Goal: Navigation & Orientation: Find specific page/section

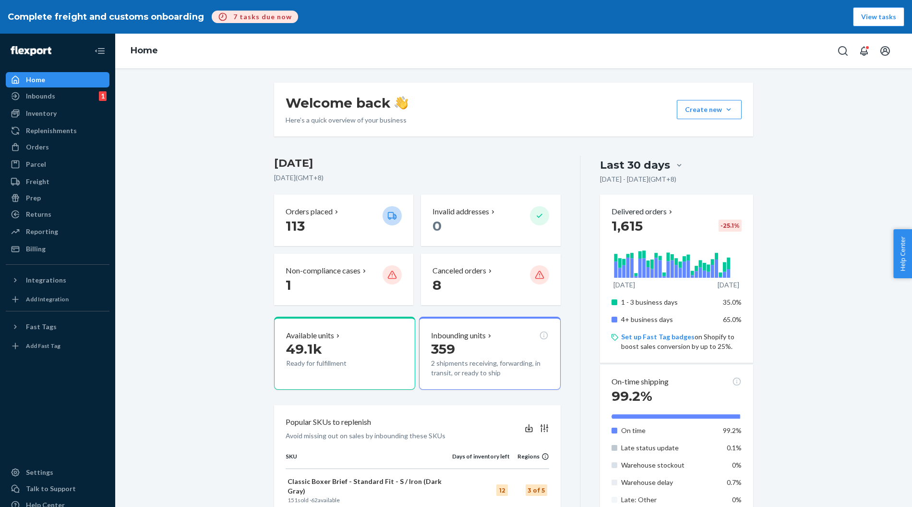
click at [451, 149] on div "Welcome back Here’s a quick overview of your business Create new Create new inb…" at bounding box center [514, 489] width 494 height 813
click at [346, 158] on h3 "[DATE]" at bounding box center [417, 163] width 287 height 15
click at [48, 252] on div "Billing" at bounding box center [58, 248] width 102 height 13
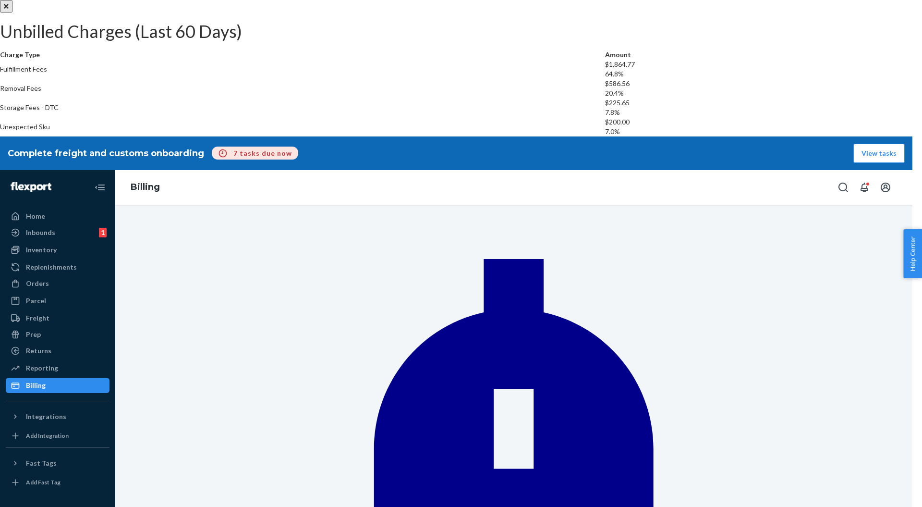
click at [12, 12] on button "Close" at bounding box center [6, 6] width 12 height 12
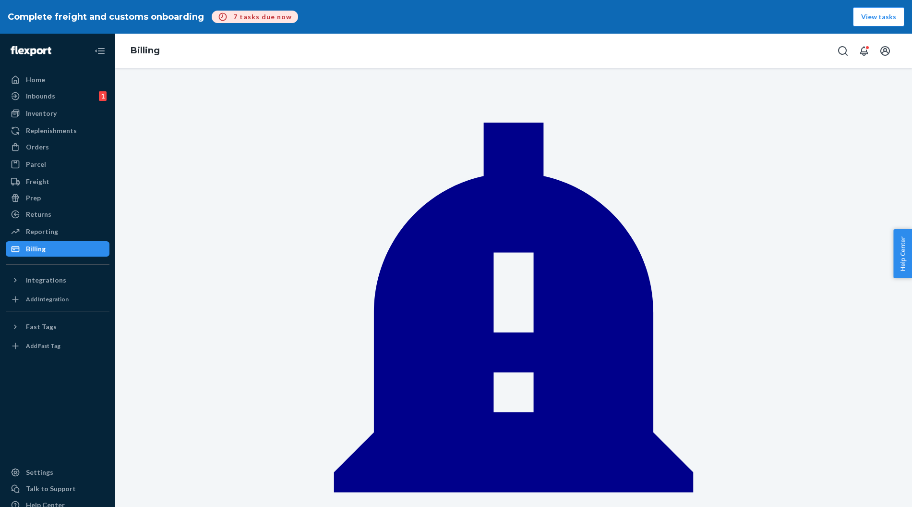
drag, startPoint x: 614, startPoint y: 104, endPoint x: 621, endPoint y: 104, distance: 6.7
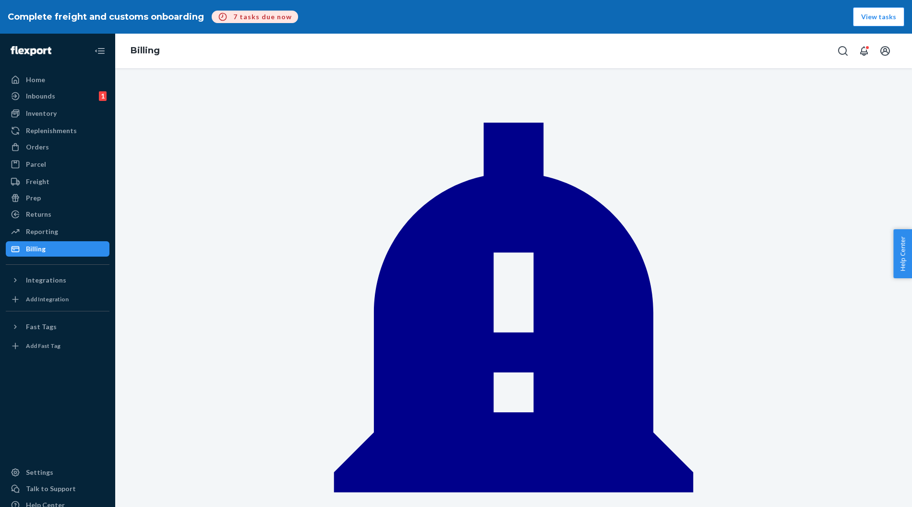
drag, startPoint x: 420, startPoint y: 112, endPoint x: 460, endPoint y: 113, distance: 40.4
click at [447, 98] on div "We're excited to announce an enhanced inventory aging system that provides more…" at bounding box center [513, 354] width 479 height 542
drag, startPoint x: 443, startPoint y: 104, endPoint x: 493, endPoint y: 106, distance: 49.5
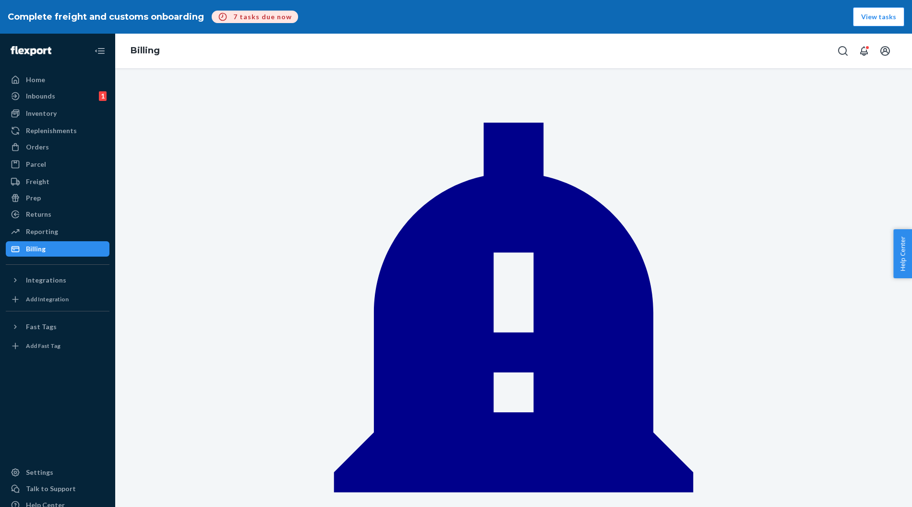
drag, startPoint x: 459, startPoint y: 112, endPoint x: 509, endPoint y: 114, distance: 50.0
drag, startPoint x: 534, startPoint y: 114, endPoint x: 437, endPoint y: 115, distance: 97.5
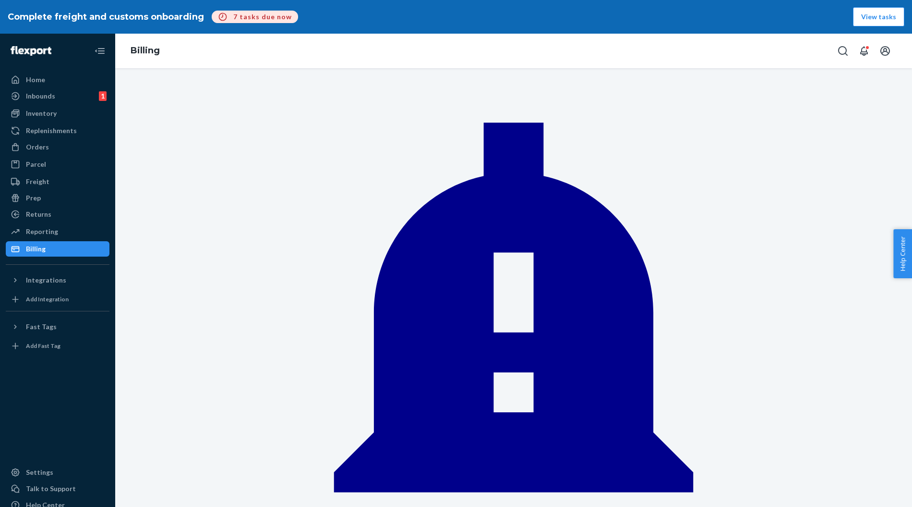
click at [613, 118] on div "We're excited to announce an enhanced inventory aging system that provides more…" at bounding box center [513, 354] width 479 height 542
drag, startPoint x: 458, startPoint y: 112, endPoint x: 516, endPoint y: 116, distance: 57.7
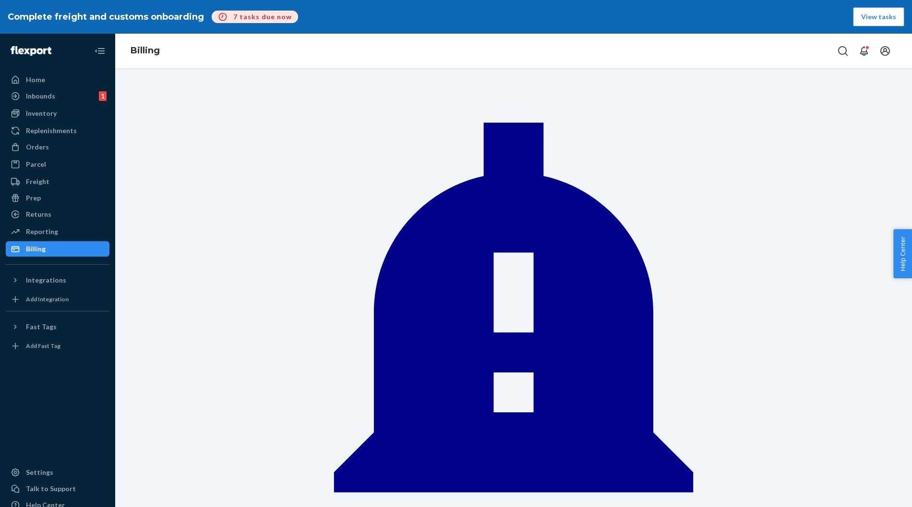
click at [33, 70] on div "Home Inbounds 1 Shipping Plans Problems 1 Inventory Products Replenishments Ord…" at bounding box center [57, 287] width 115 height 507
click at [32, 76] on div "Home" at bounding box center [35, 80] width 19 height 10
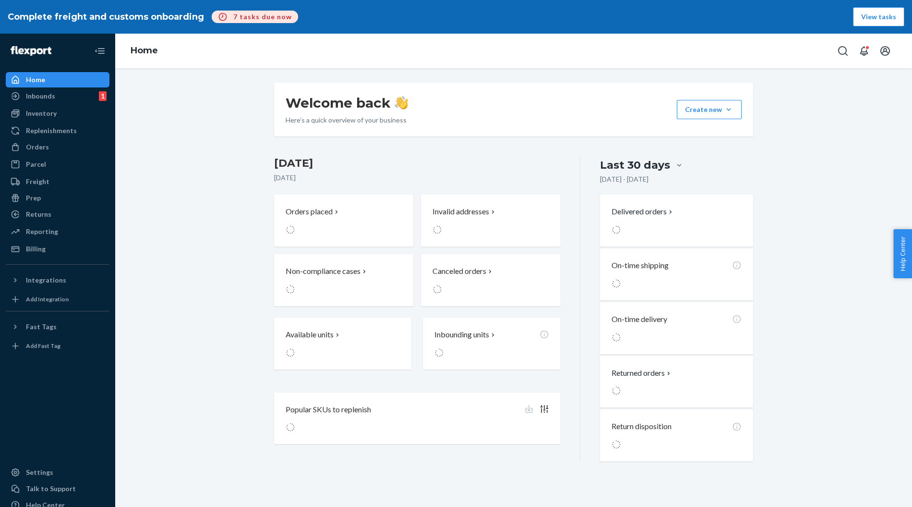
click at [225, 118] on div "Welcome back Here’s a quick overview of your business Create new Create new inb…" at bounding box center [513, 272] width 783 height 378
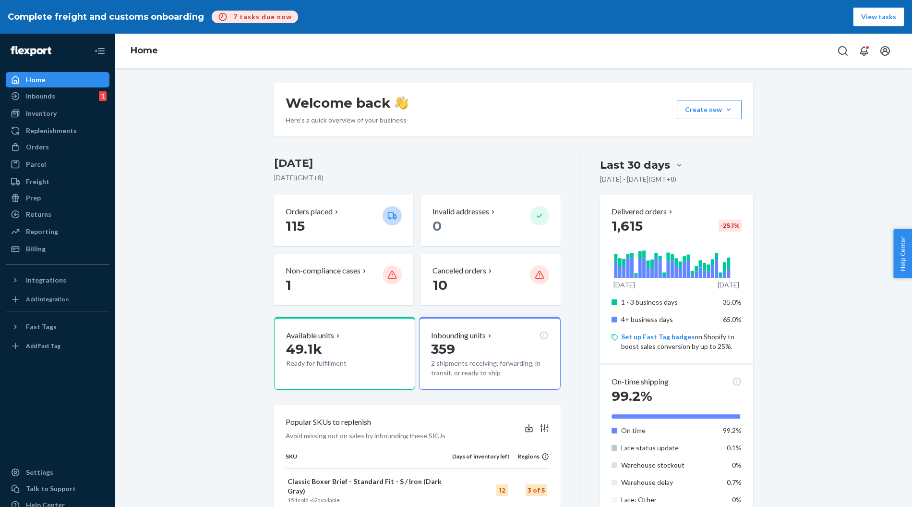
click at [217, 81] on div "Welcome back Here’s a quick overview of your business Create new Create new inb…" at bounding box center [513, 304] width 797 height 472
click at [185, 227] on div "Welcome back Here’s a quick overview of your business Create new Create new inb…" at bounding box center [513, 489] width 783 height 813
drag, startPoint x: 149, startPoint y: 105, endPoint x: 141, endPoint y: 29, distance: 76.7
click at [150, 105] on div "Welcome back Here’s a quick overview of your business Create new Create new inb…" at bounding box center [513, 489] width 783 height 813
